Goal: Information Seeking & Learning: Find specific fact

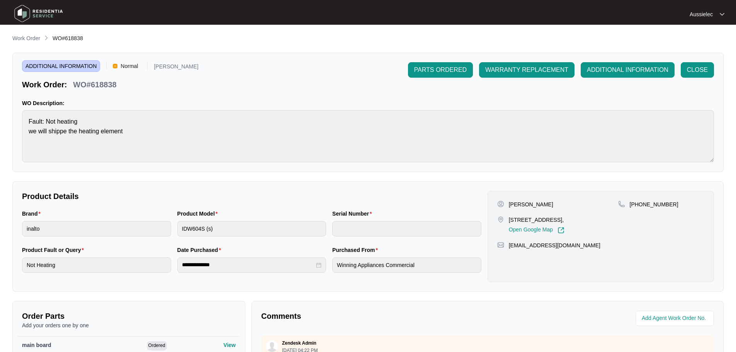
scroll to position [492, 0]
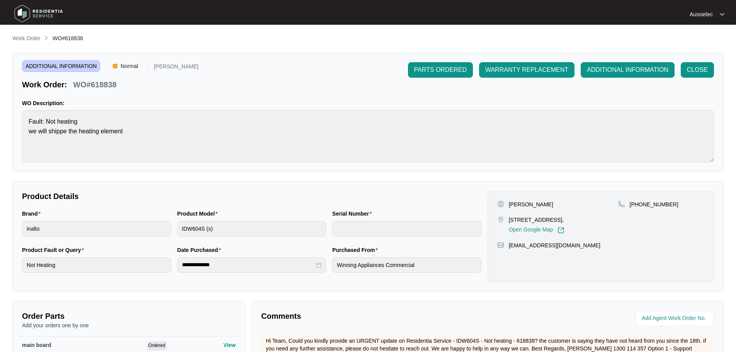
click at [27, 11] on img at bounding box center [39, 13] width 54 height 23
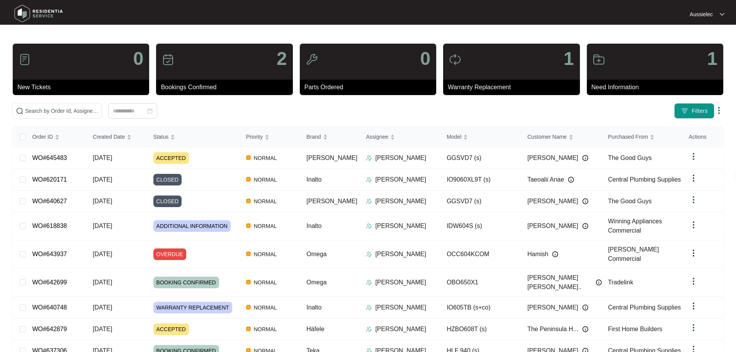
click at [634, 76] on div "1" at bounding box center [655, 62] width 136 height 36
click at [596, 61] on img at bounding box center [598, 59] width 12 height 12
drag, startPoint x: 610, startPoint y: 88, endPoint x: 697, endPoint y: 61, distance: 91.0
click at [610, 89] on p "Need Information" at bounding box center [657, 87] width 132 height 9
click at [709, 57] on p "1" at bounding box center [712, 58] width 10 height 19
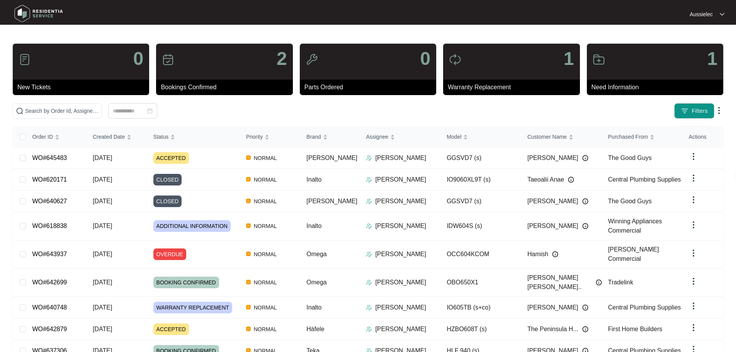
click at [714, 57] on p "1" at bounding box center [712, 58] width 10 height 19
click at [598, 60] on img at bounding box center [598, 59] width 12 height 12
click at [608, 91] on p "Need Information" at bounding box center [657, 87] width 132 height 9
click at [697, 109] on span "Filters" at bounding box center [699, 111] width 16 height 8
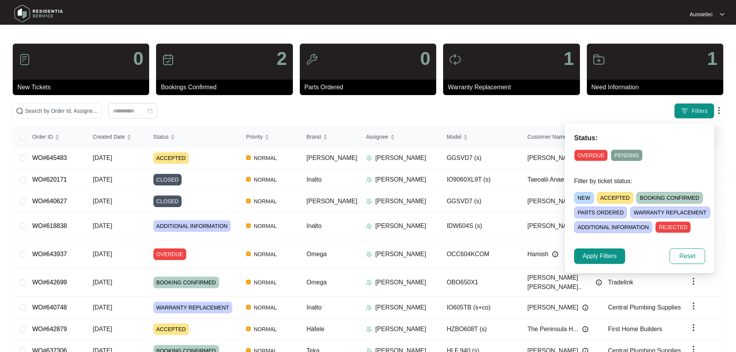
click at [638, 228] on span "ADDITIONAL INFORMATION" at bounding box center [613, 227] width 78 height 12
click at [599, 256] on span "Apply Filters" at bounding box center [599, 255] width 34 height 9
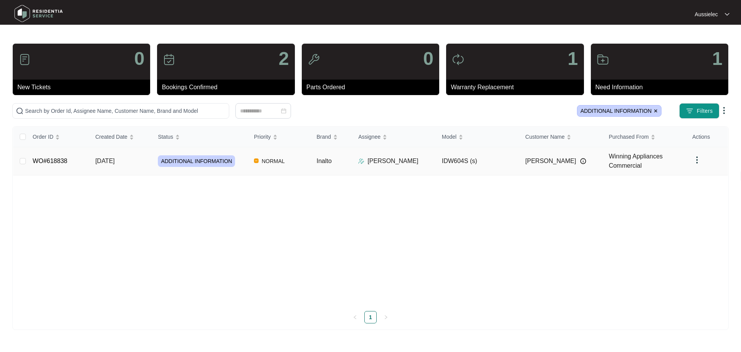
click at [351, 156] on td "Inalto" at bounding box center [331, 161] width 42 height 28
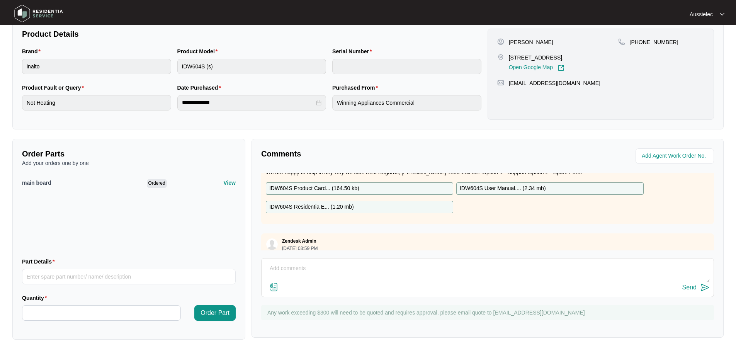
scroll to position [28, 0]
